Goal: Find specific page/section: Find specific page/section

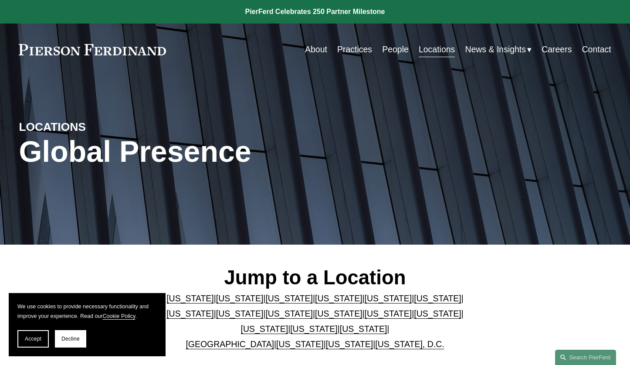
scroll to position [131, 0]
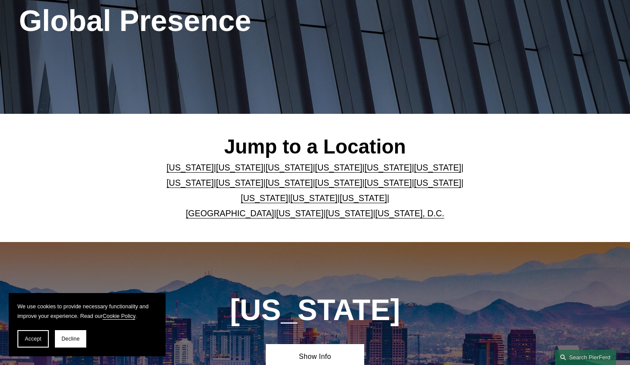
click at [226, 167] on link "California" at bounding box center [239, 167] width 47 height 10
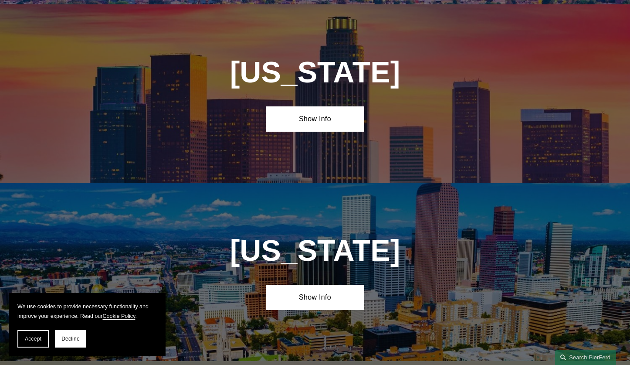
scroll to position [555, 0]
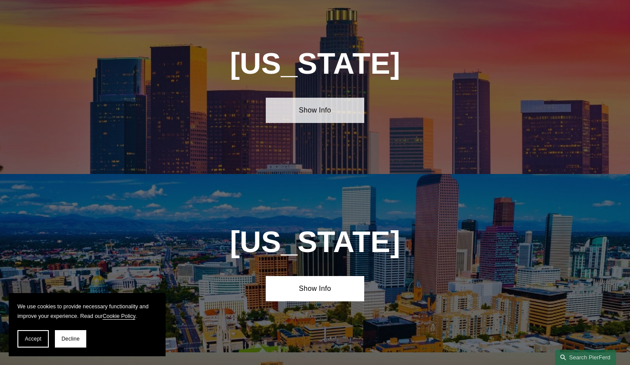
click at [317, 121] on link "Show Info" at bounding box center [315, 110] width 99 height 25
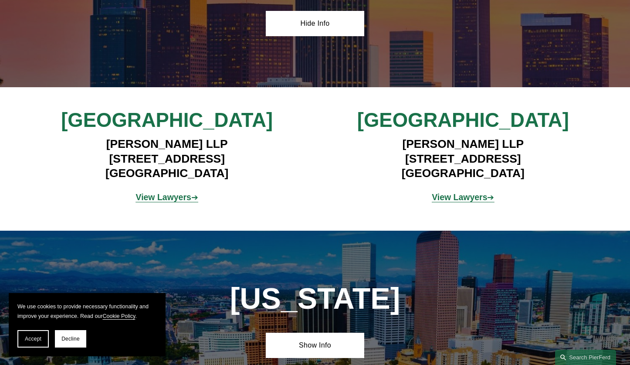
scroll to position [642, 0]
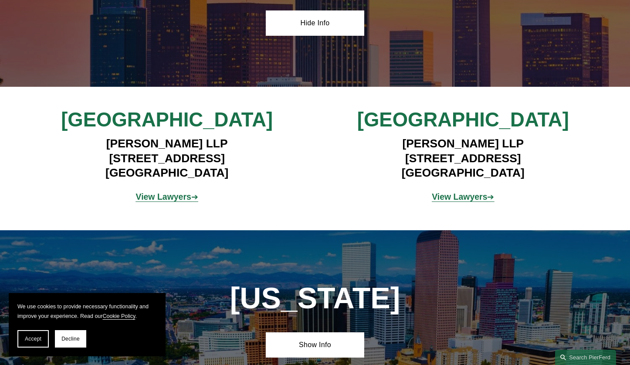
click at [479, 201] on strong "View Lawyers" at bounding box center [459, 197] width 55 height 10
click at [186, 201] on strong "View Lawyers" at bounding box center [163, 197] width 55 height 10
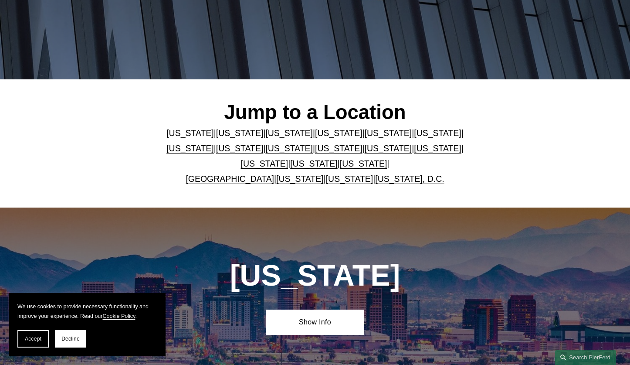
scroll to position [131, 0]
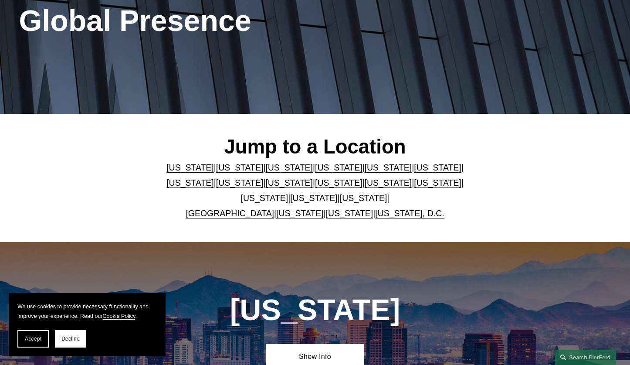
click at [365, 187] on link "[US_STATE]" at bounding box center [388, 183] width 47 height 10
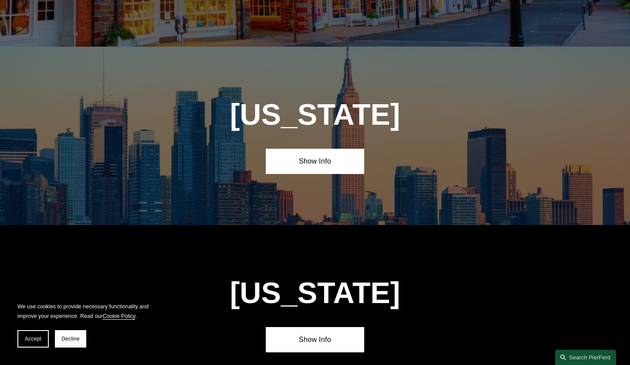
scroll to position [2320, 0]
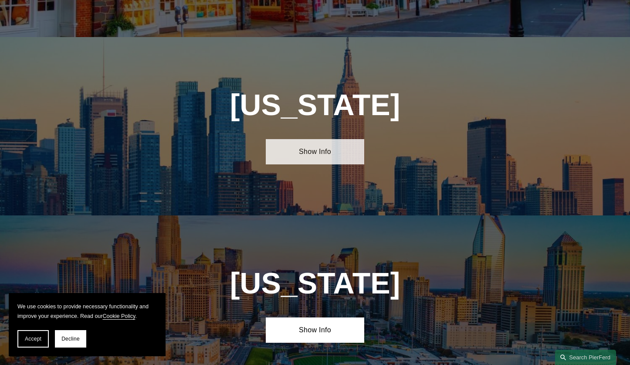
click at [334, 139] on link "Show Info" at bounding box center [315, 151] width 99 height 25
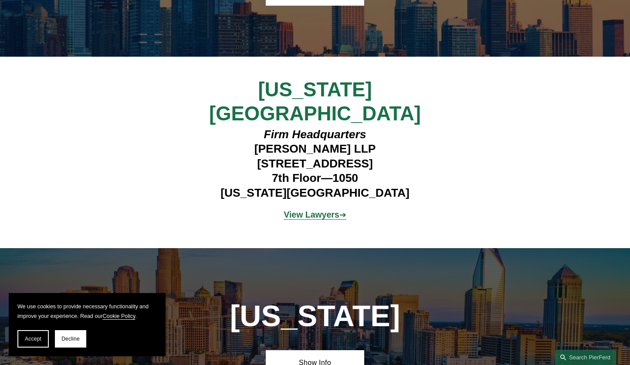
scroll to position [2537, 0]
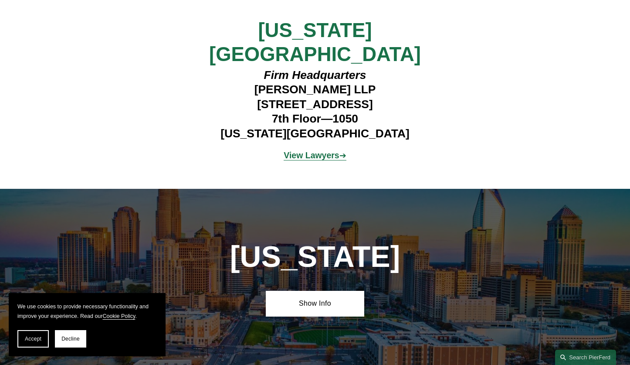
click at [333, 150] on strong "View Lawyers" at bounding box center [311, 155] width 55 height 10
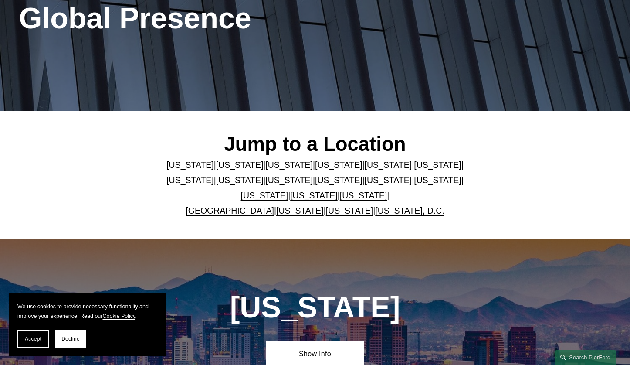
scroll to position [131, 0]
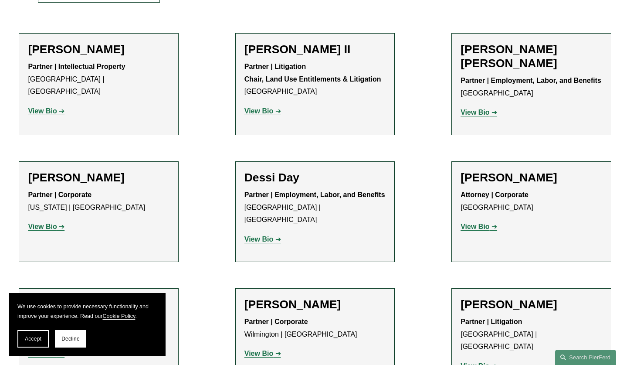
scroll to position [348, 0]
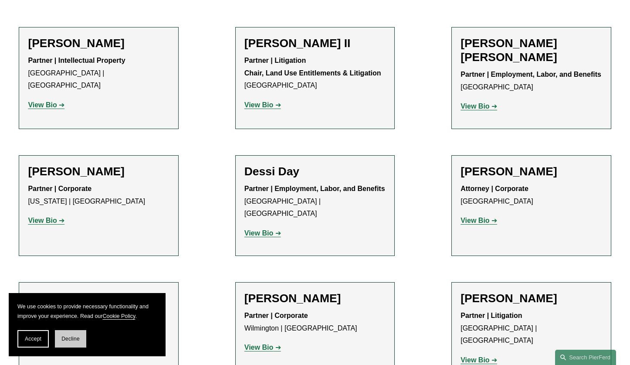
click at [76, 337] on span "Decline" at bounding box center [70, 338] width 18 height 6
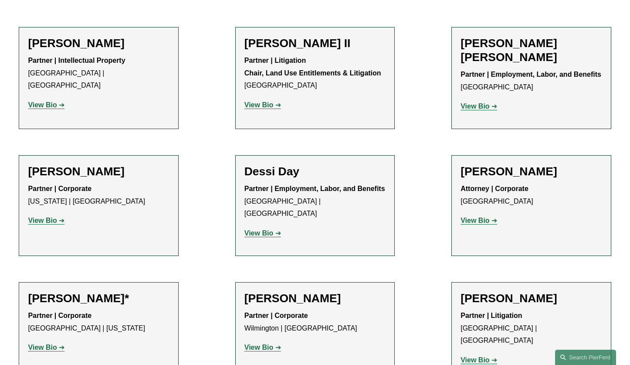
click at [490, 102] on link "View Bio" at bounding box center [478, 105] width 37 height 7
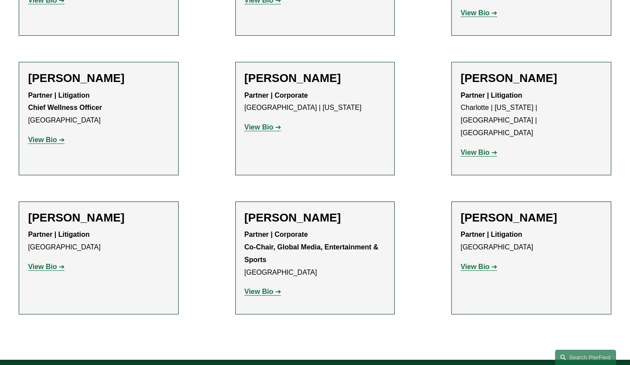
scroll to position [827, 0]
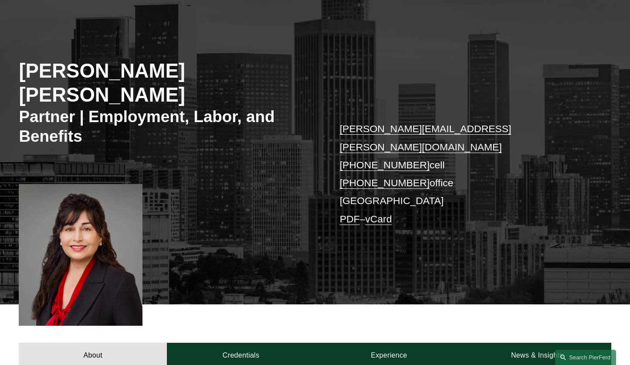
scroll to position [87, 0]
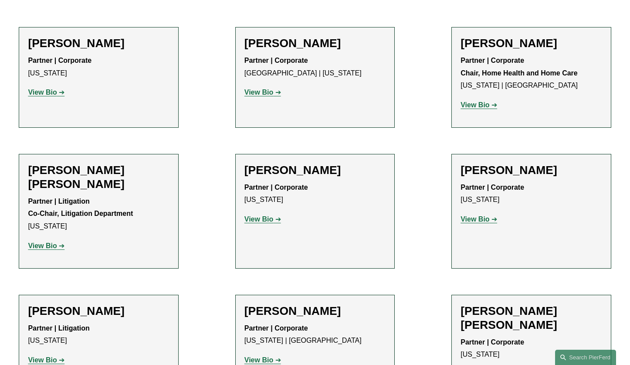
scroll to position [934, 0]
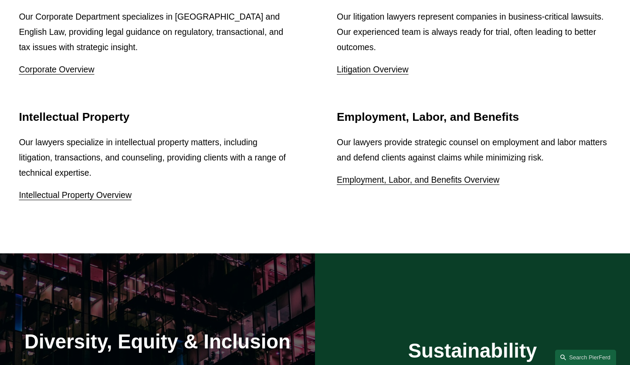
scroll to position [1045, 0]
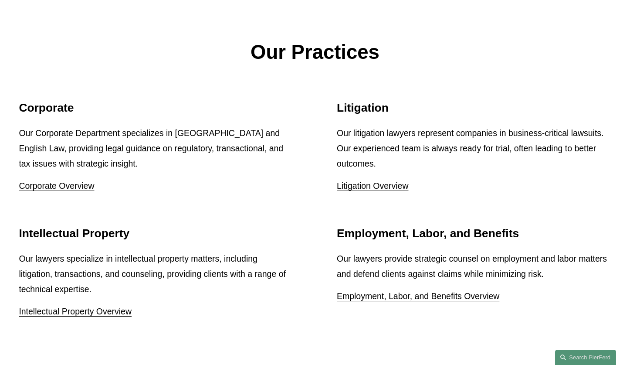
click at [84, 189] on link "Corporate Overview" at bounding box center [56, 186] width 75 height 10
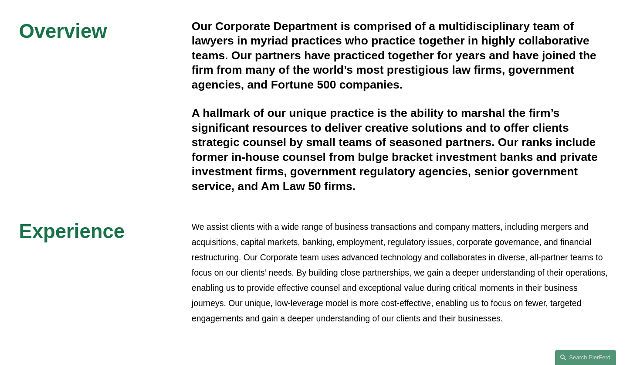
scroll to position [218, 0]
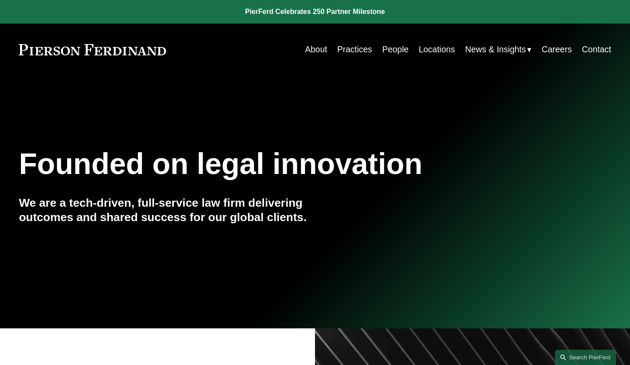
click at [425, 47] on link "Locations" at bounding box center [437, 49] width 36 height 17
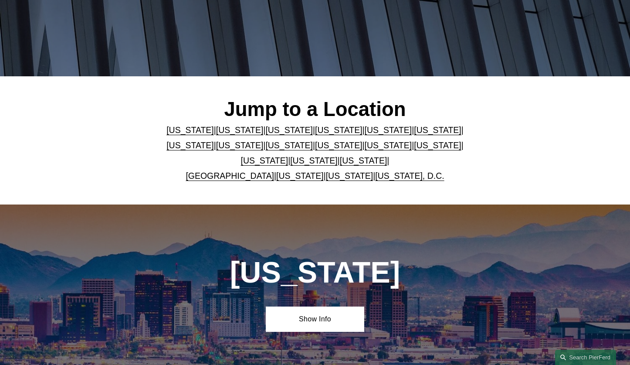
scroll to position [174, 0]
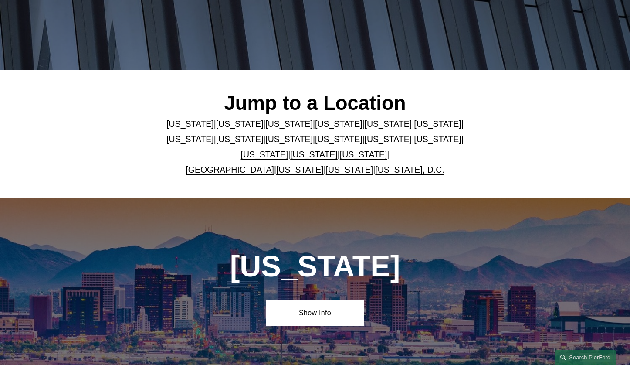
click at [236, 124] on link "[US_STATE]" at bounding box center [239, 124] width 47 height 10
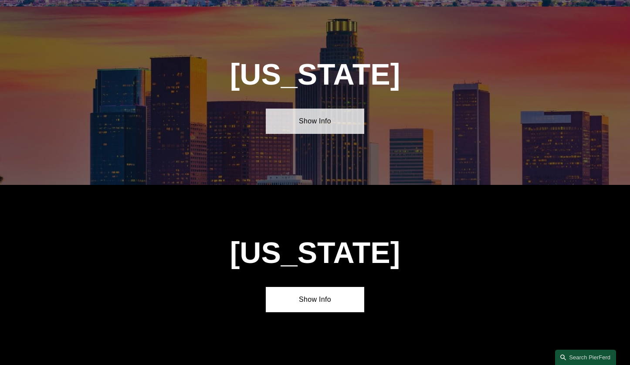
scroll to position [555, 0]
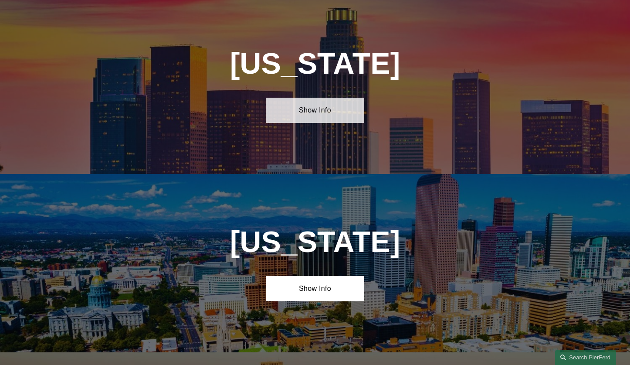
click at [322, 122] on link "Show Info" at bounding box center [315, 110] width 99 height 25
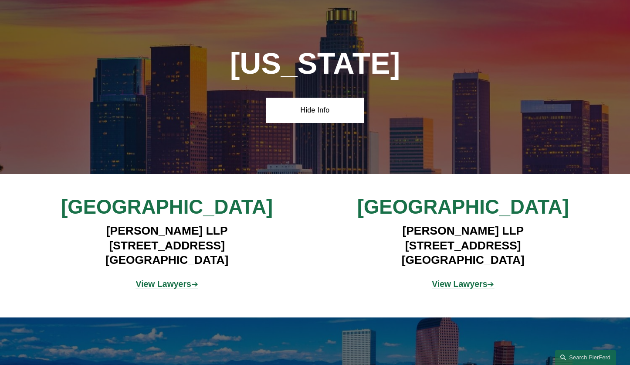
click at [192, 288] on span "View Lawyers ➔" at bounding box center [167, 284] width 62 height 10
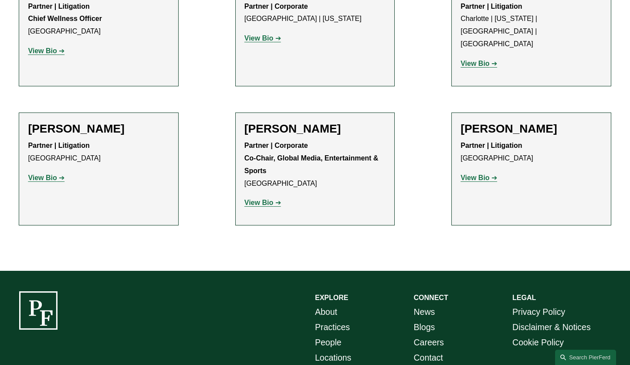
scroll to position [951, 0]
